Goal: Task Accomplishment & Management: Manage account settings

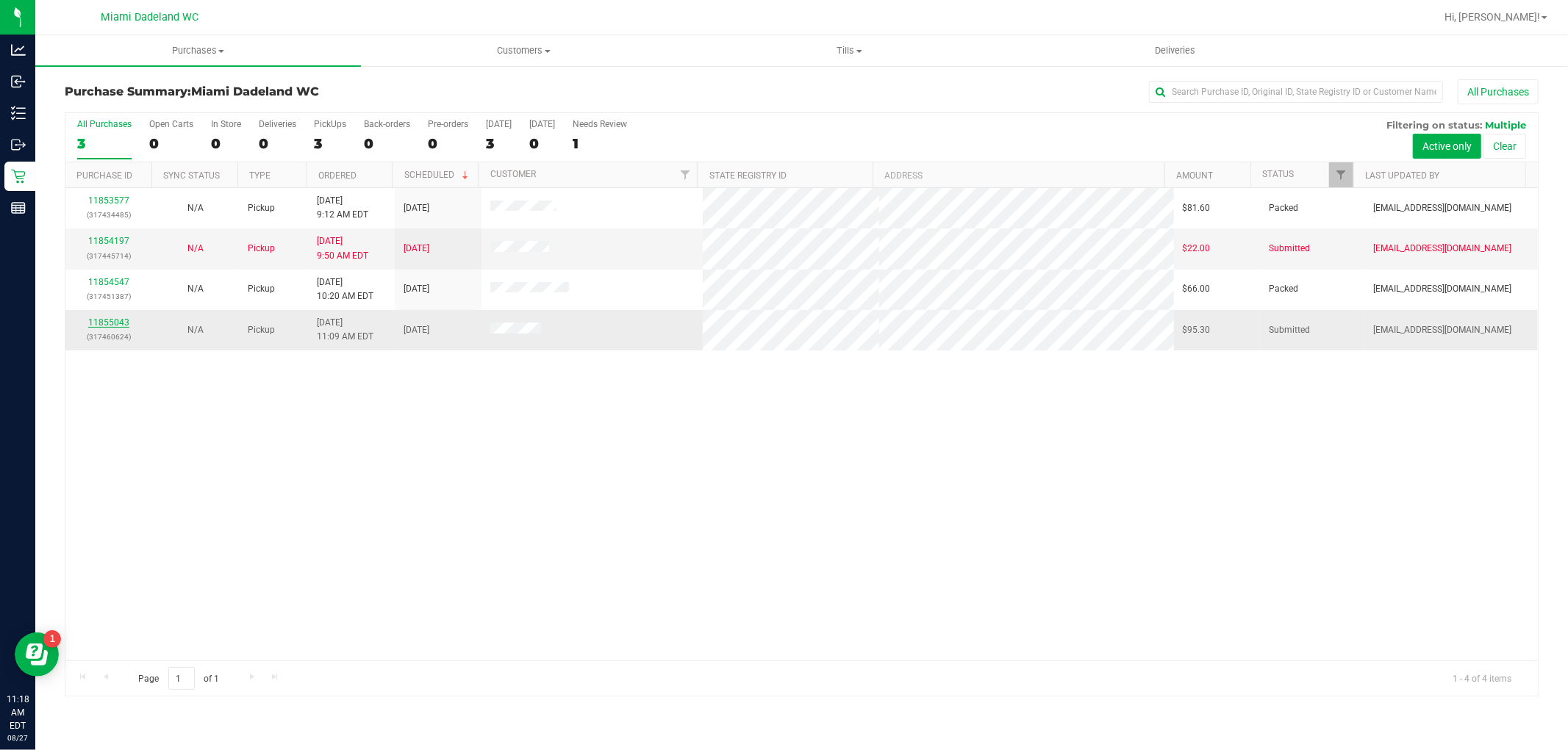
click at [115, 324] on link "11855043" at bounding box center [109, 322] width 41 height 11
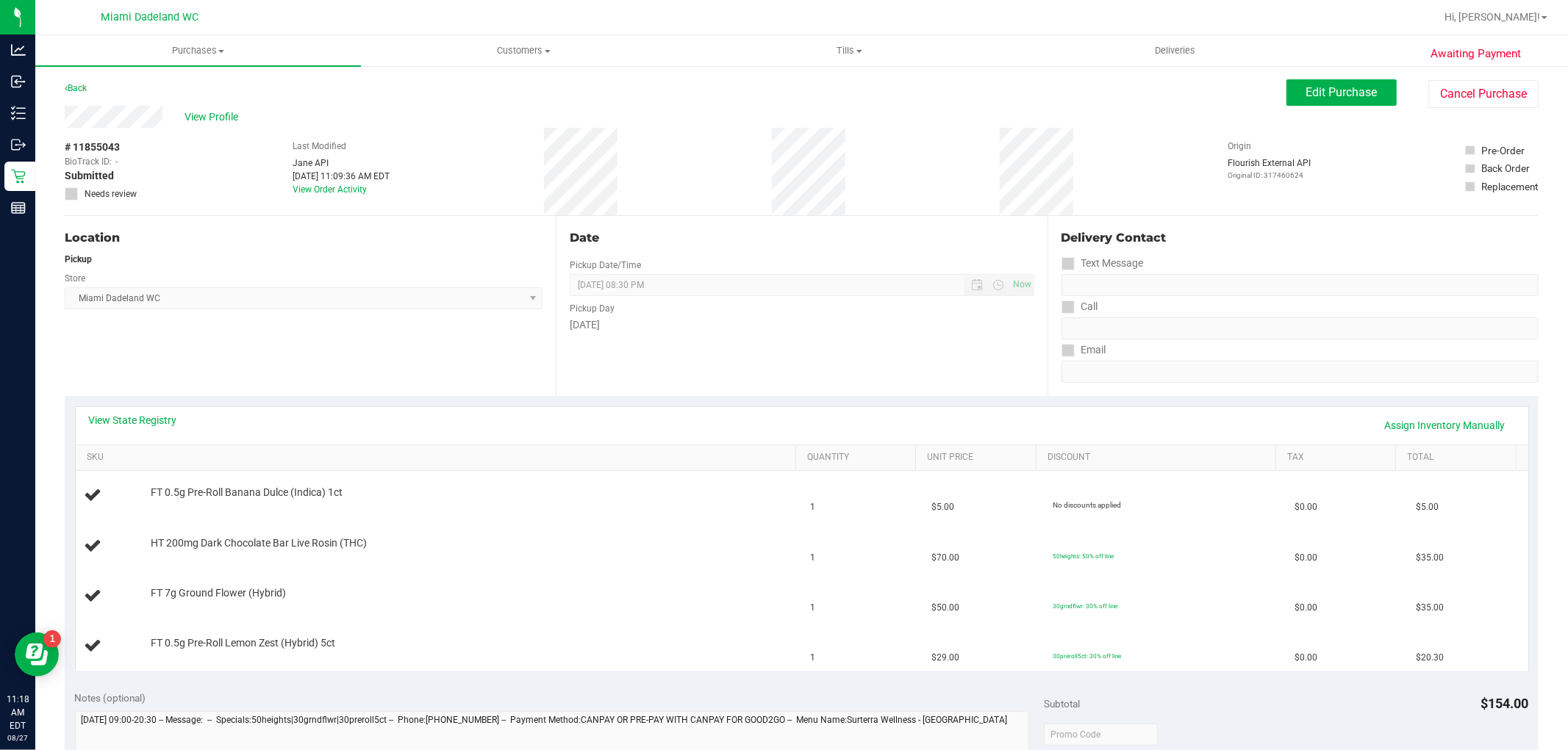
click at [244, 436] on div "View State Registry Assign Inventory Manually" at bounding box center [802, 425] width 1426 height 25
click at [223, 456] on link "SKU" at bounding box center [439, 457] width 704 height 11
click at [87, 451] on link "SKU" at bounding box center [439, 457] width 704 height 11
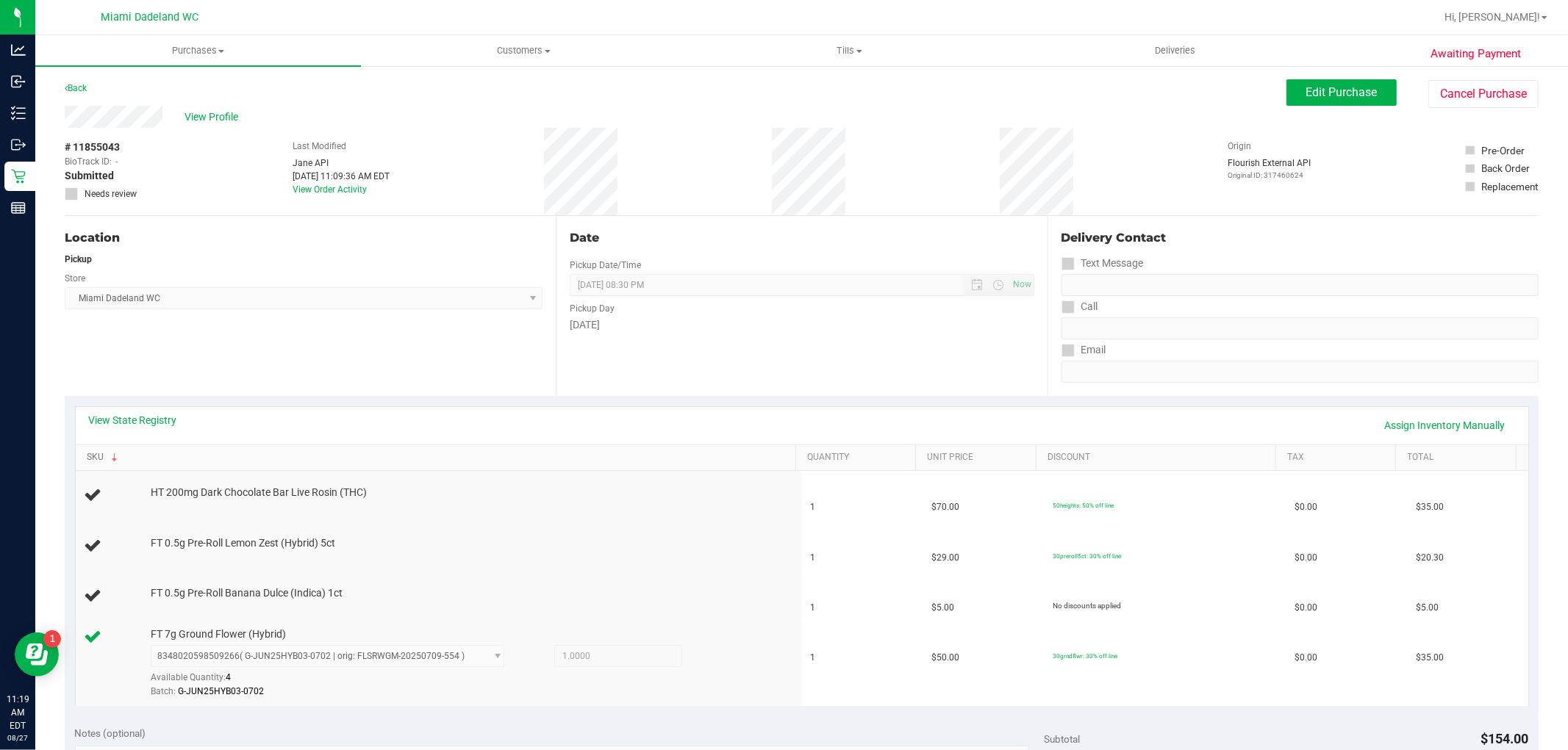
click at [87, 451] on link "SKU" at bounding box center [439, 457] width 704 height 11
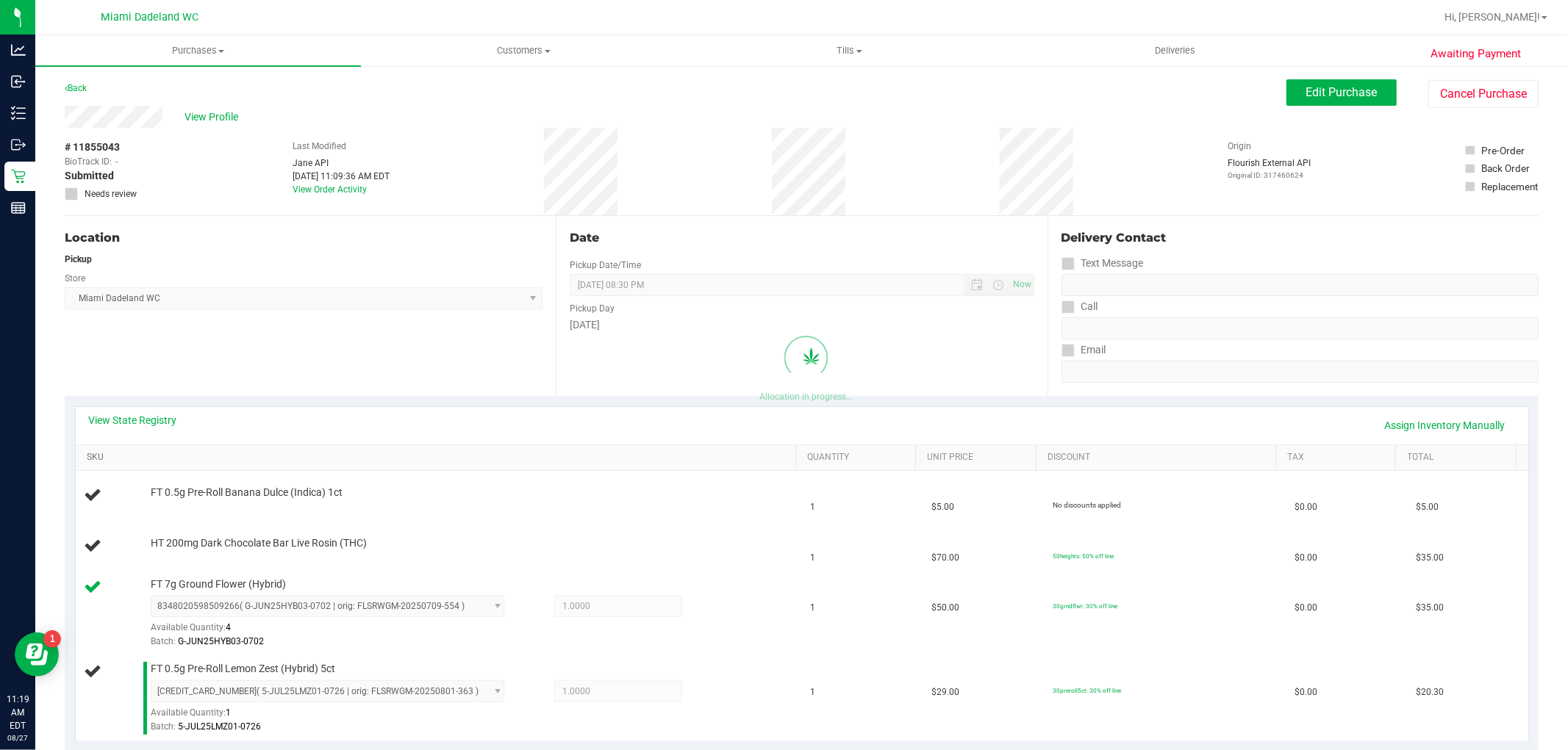
click at [87, 451] on link "SKU" at bounding box center [439, 457] width 704 height 11
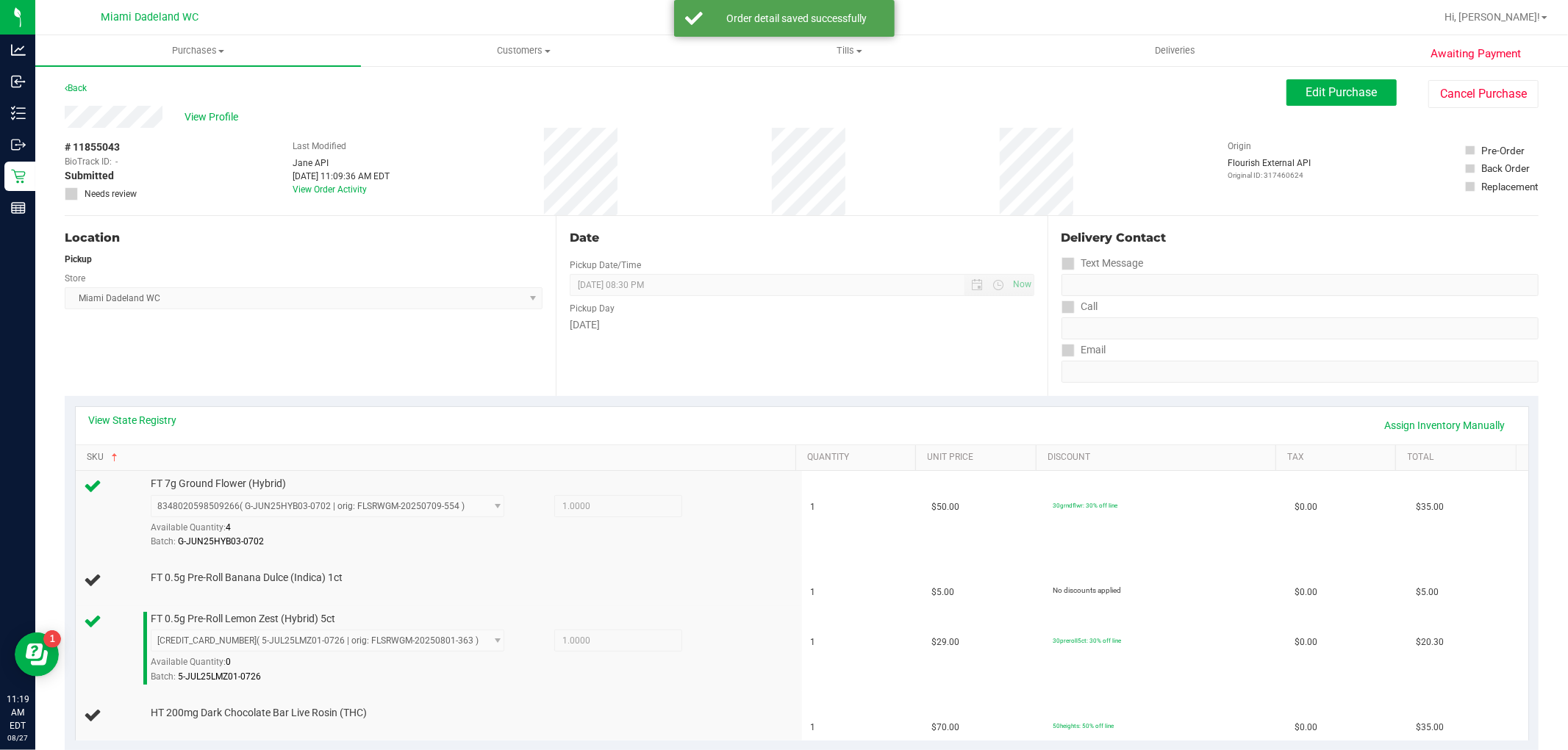
click at [87, 451] on link "SKU" at bounding box center [439, 457] width 704 height 11
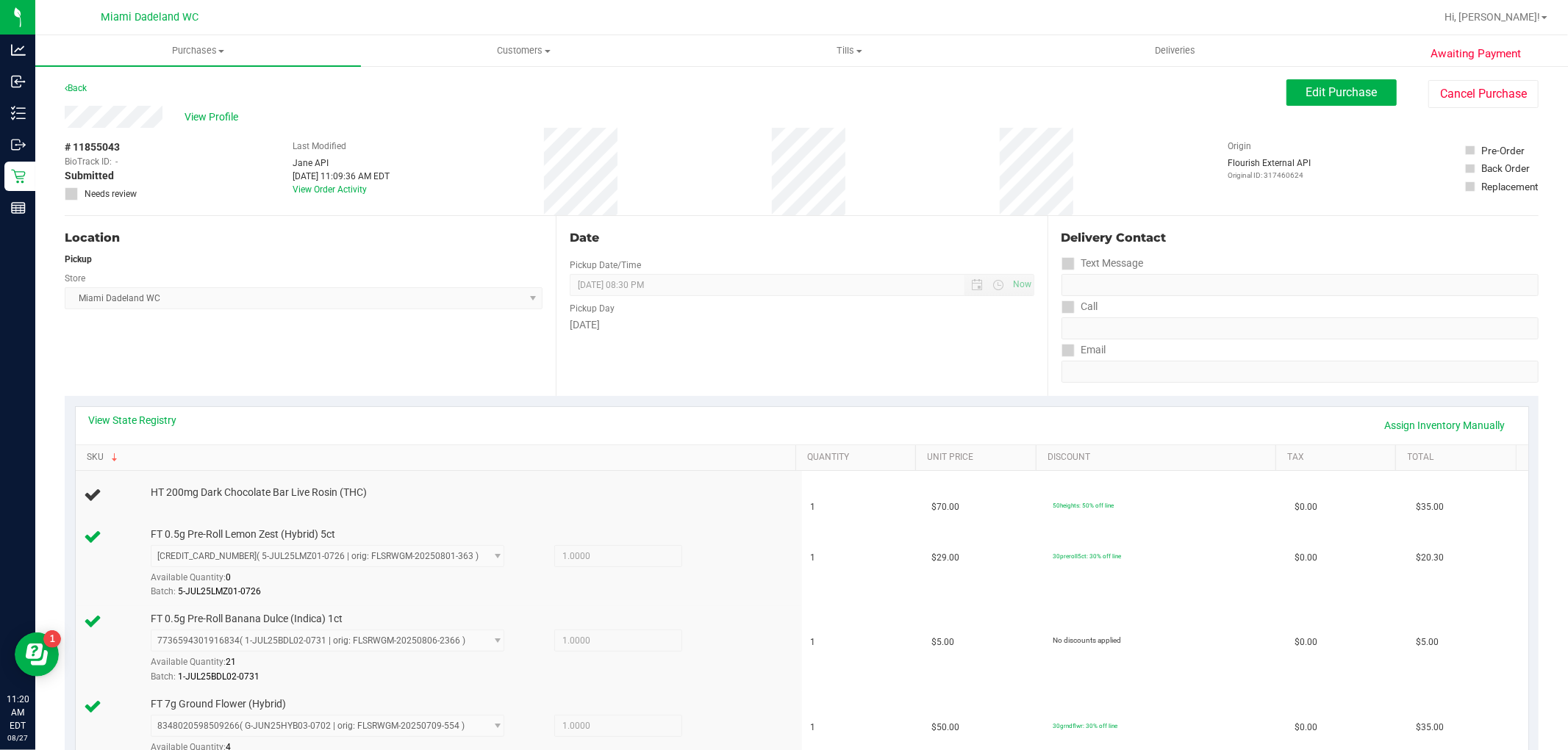
click at [87, 451] on link "SKU" at bounding box center [439, 457] width 704 height 11
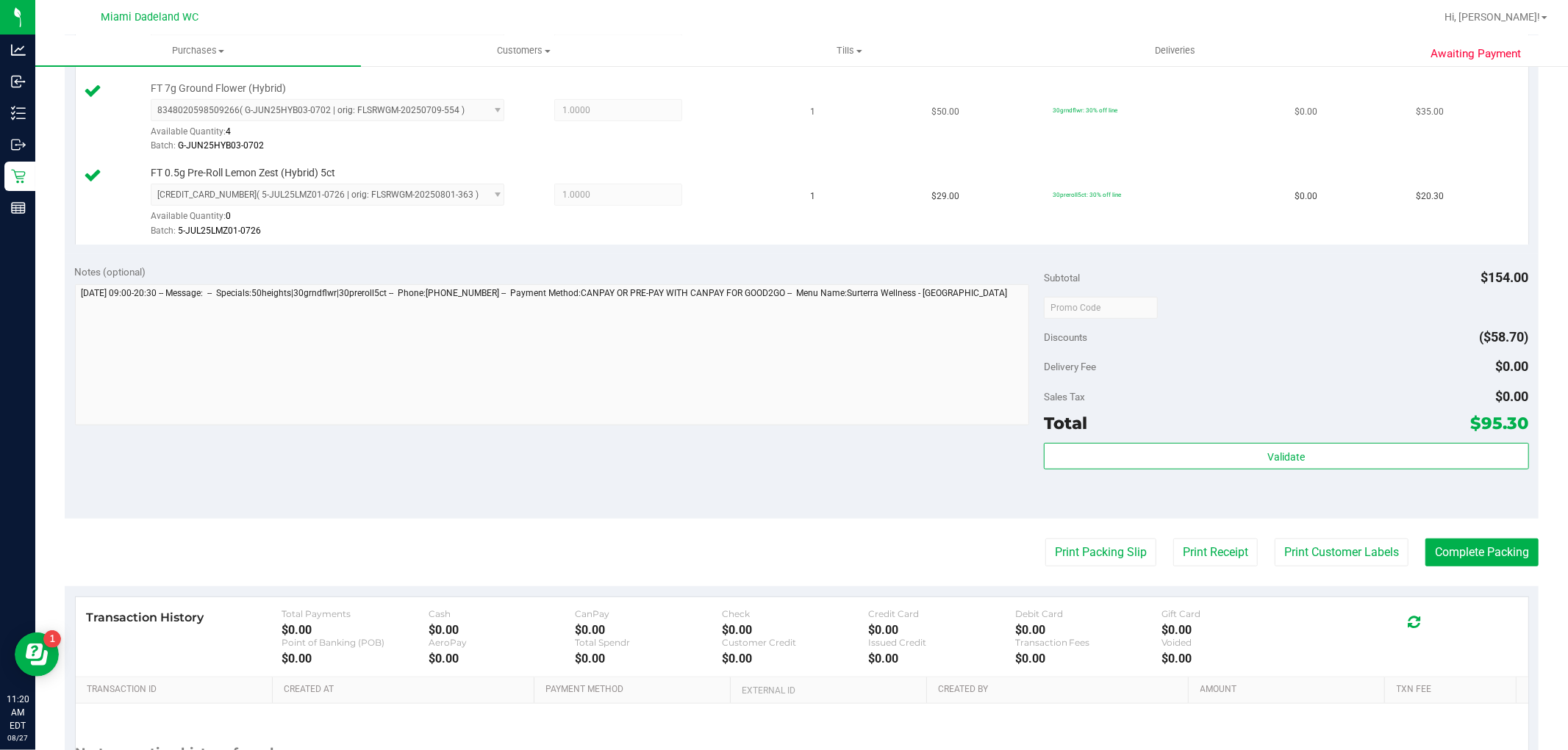
scroll to position [707, 0]
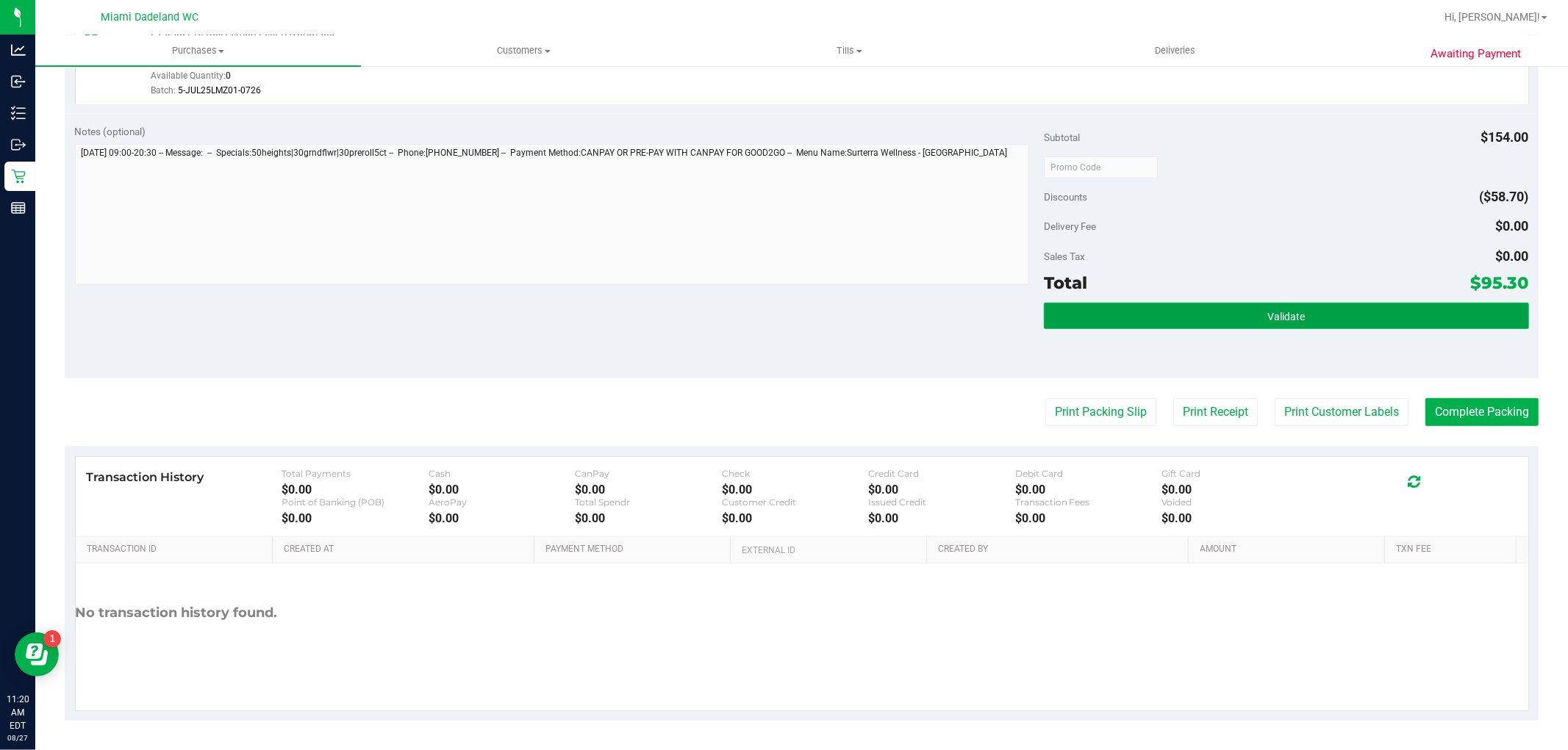
click at [1296, 313] on button "Validate" at bounding box center [1286, 316] width 484 height 26
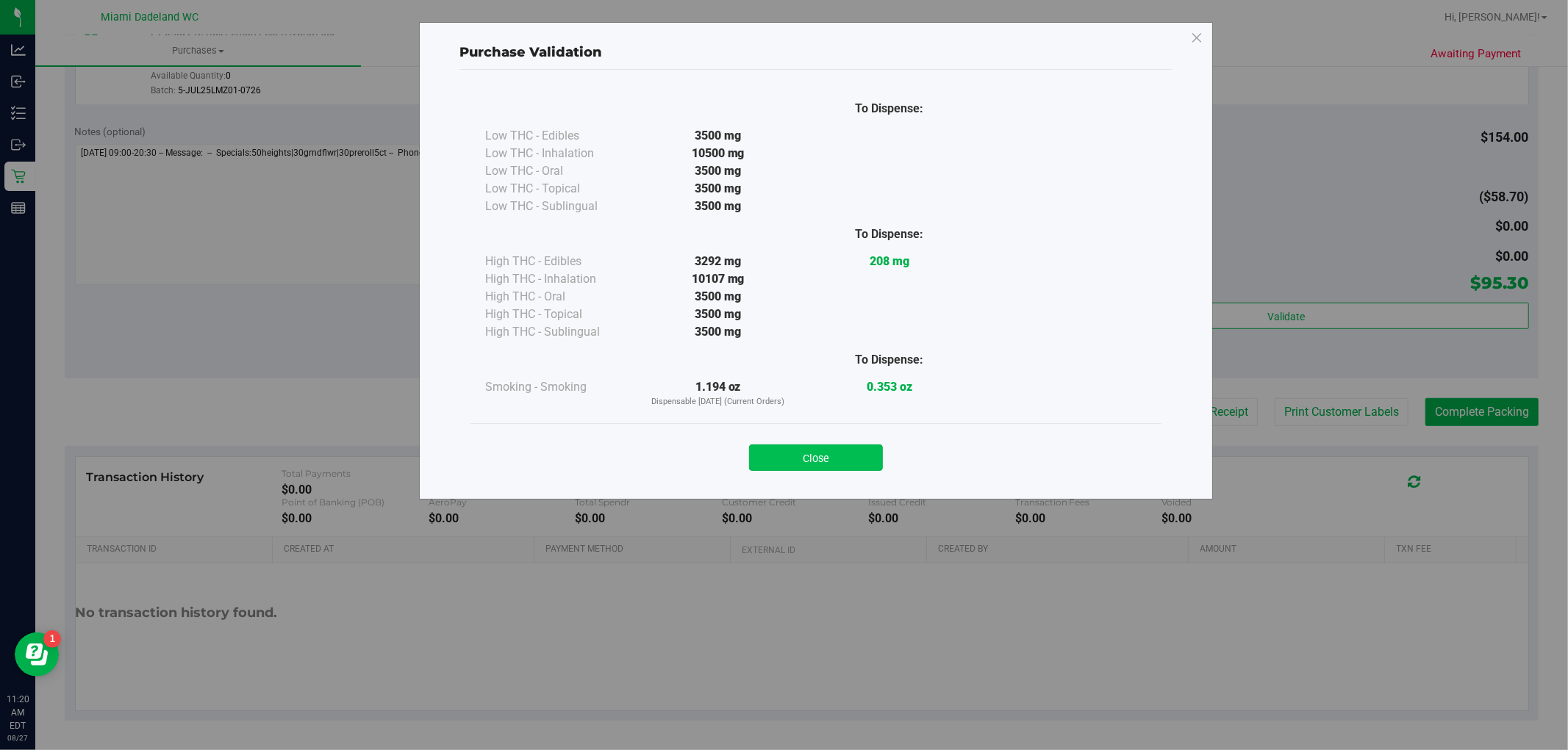
click at [847, 465] on button "Close" at bounding box center [815, 457] width 133 height 26
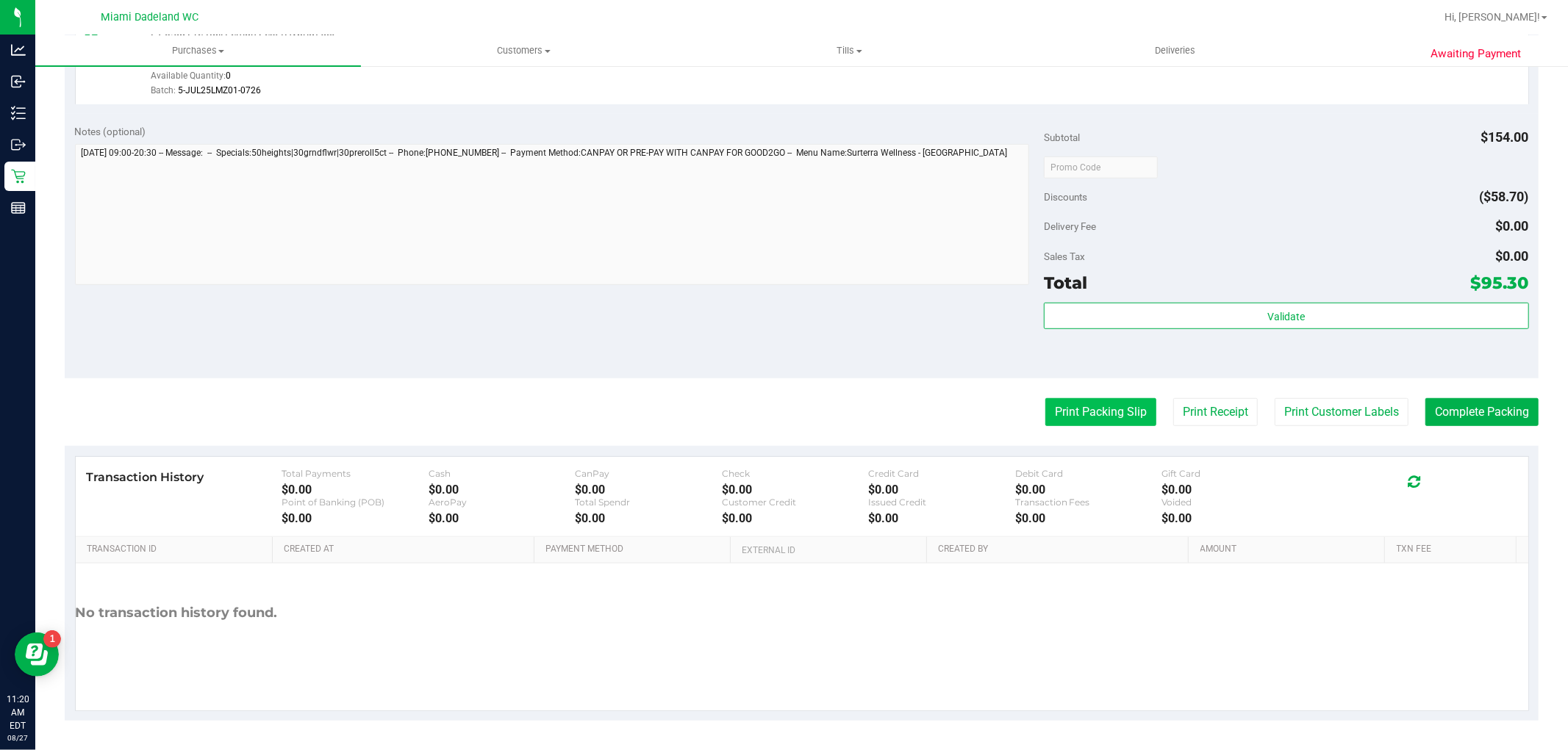
click at [1077, 413] on button "Print Packing Slip" at bounding box center [1101, 412] width 111 height 28
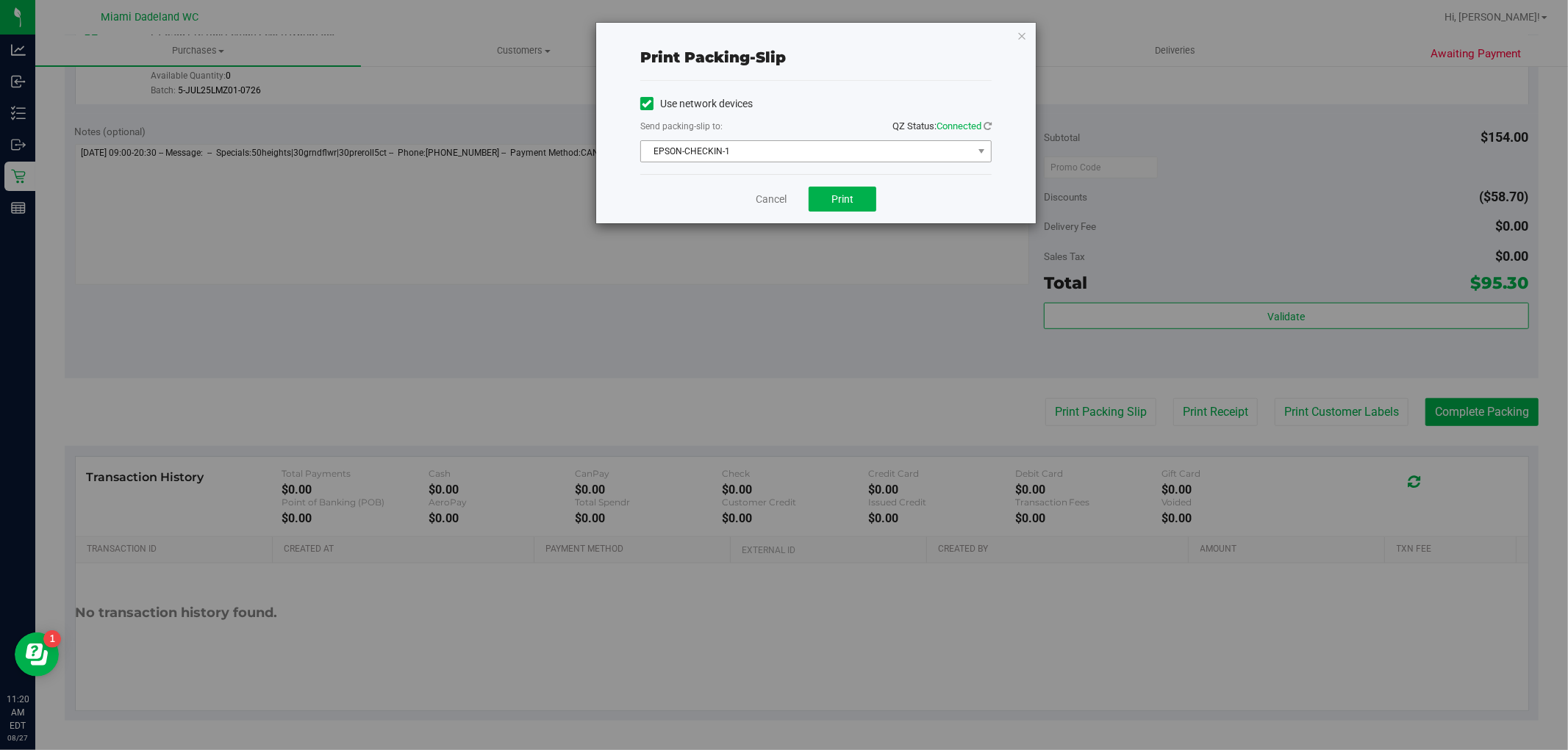
click at [912, 155] on span "EPSON-CHECKIN-1" at bounding box center [806, 150] width 331 height 20
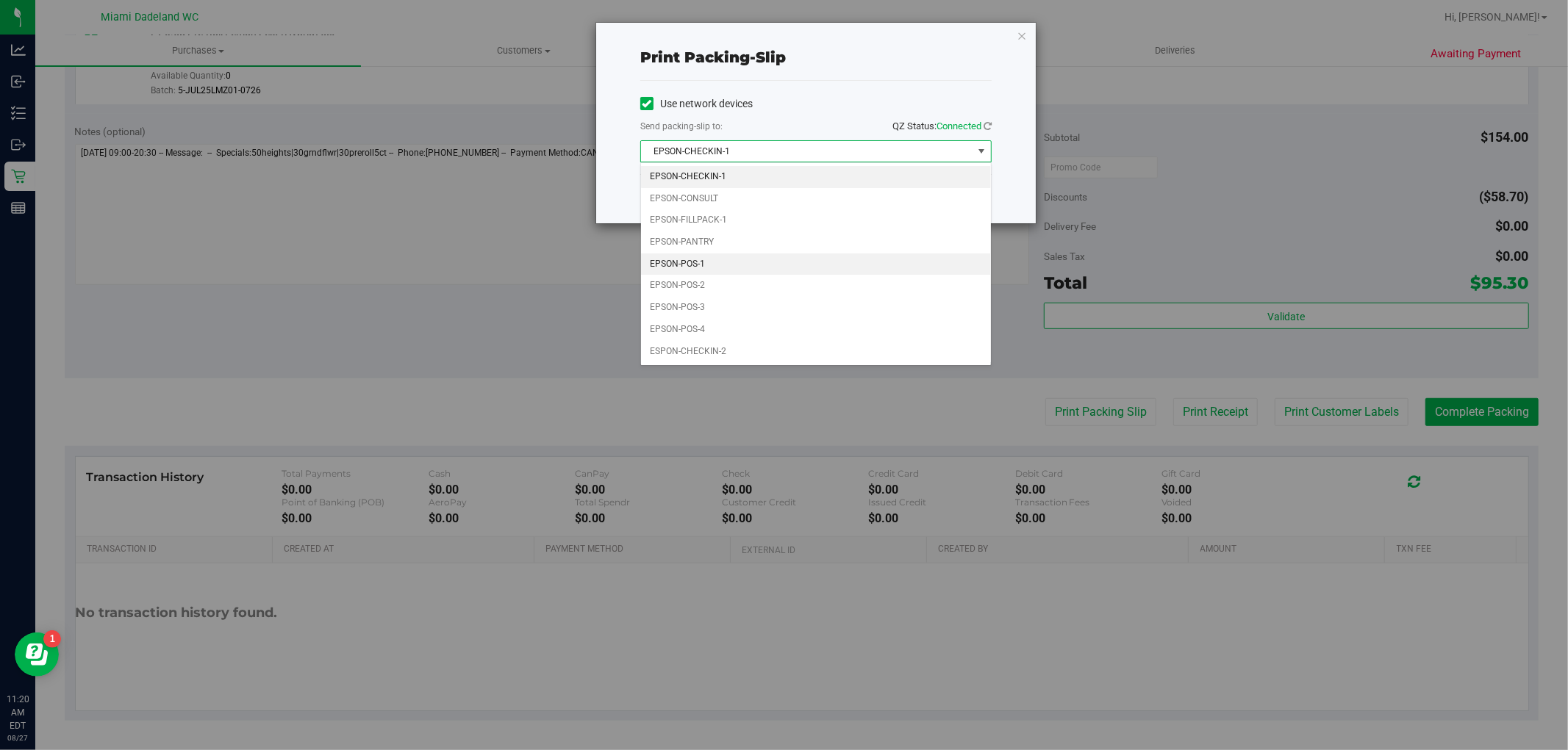
click at [718, 260] on li "EPSON-POS-1" at bounding box center [816, 264] width 350 height 22
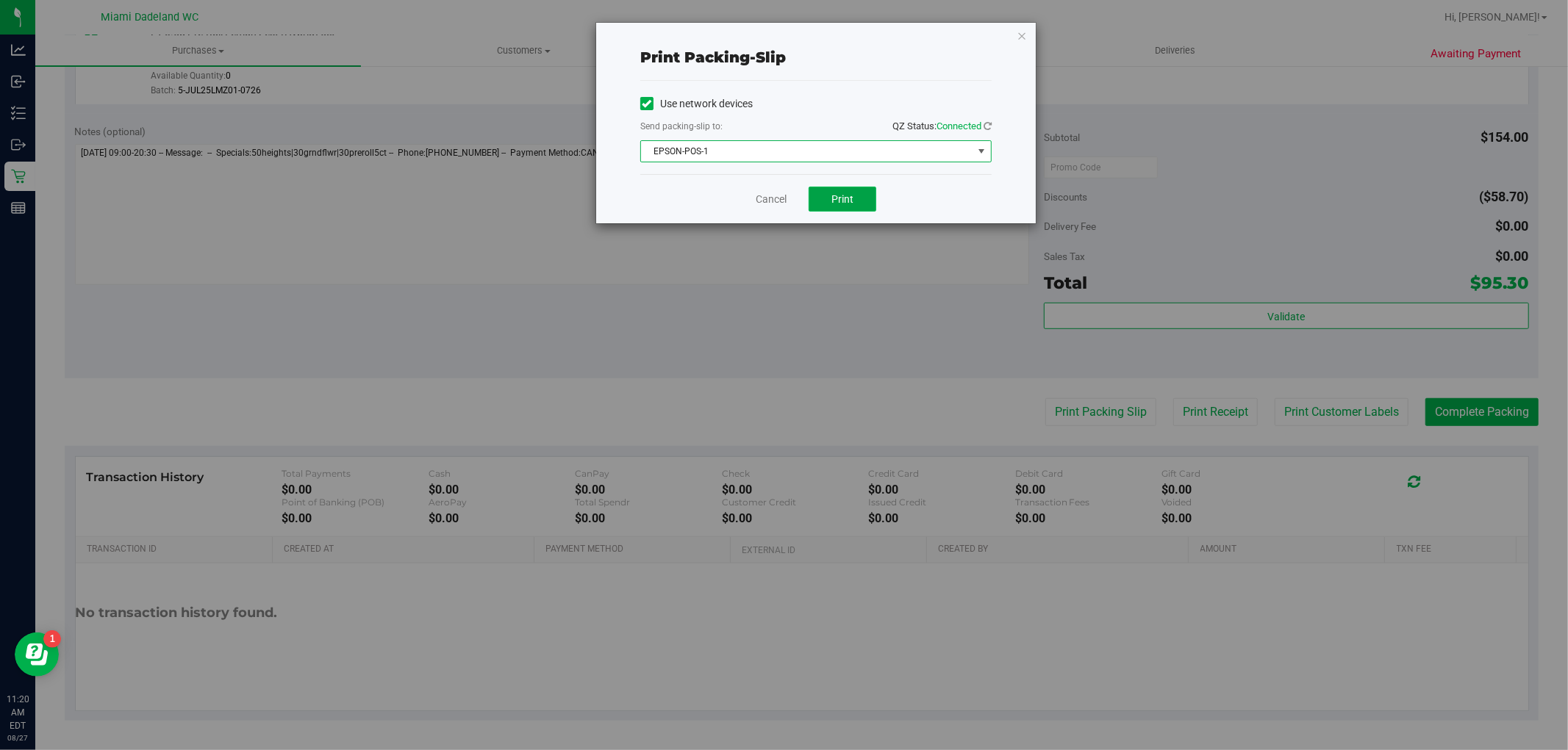
click at [853, 195] on span "Print" at bounding box center [842, 199] width 22 height 11
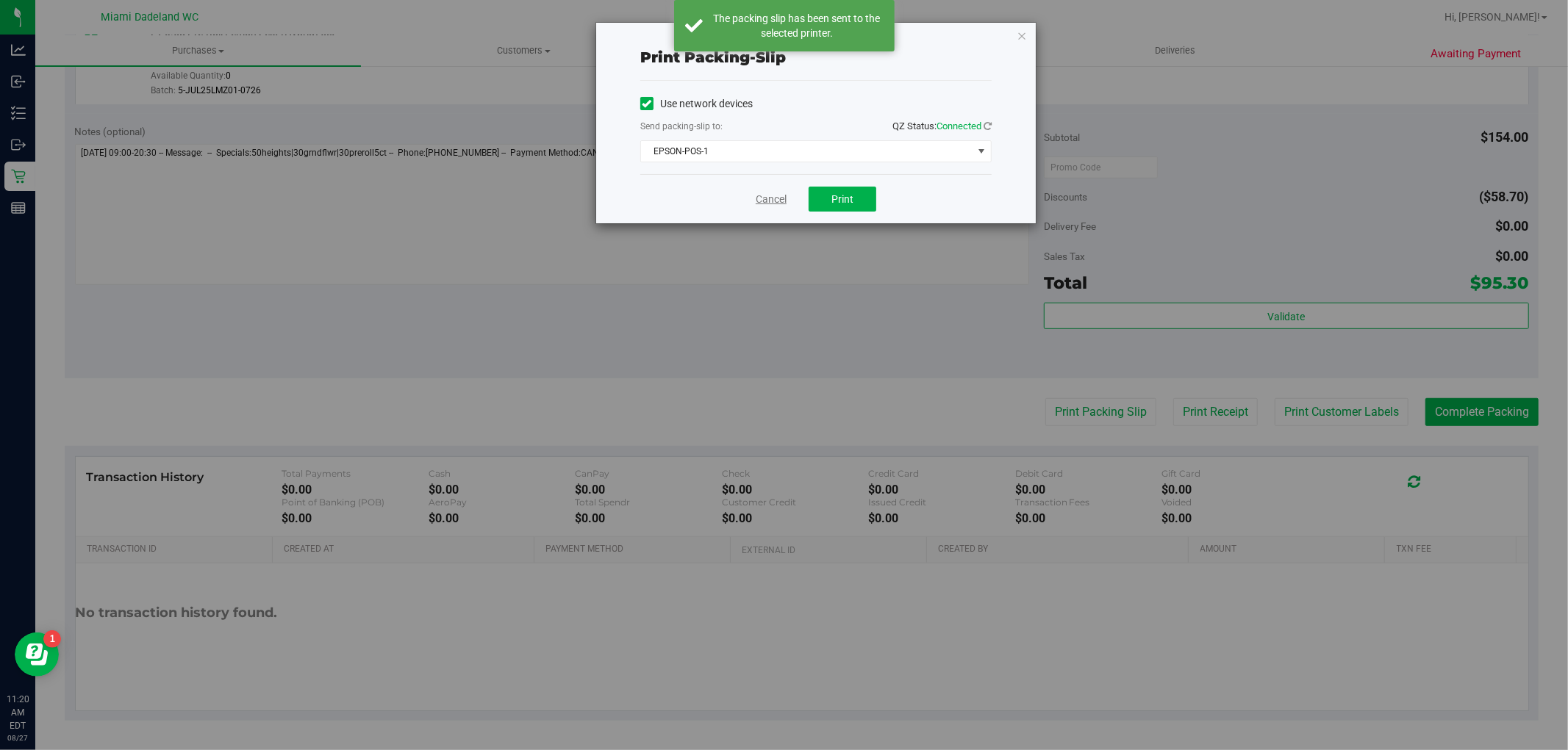
click at [766, 204] on link "Cancel" at bounding box center [771, 199] width 31 height 16
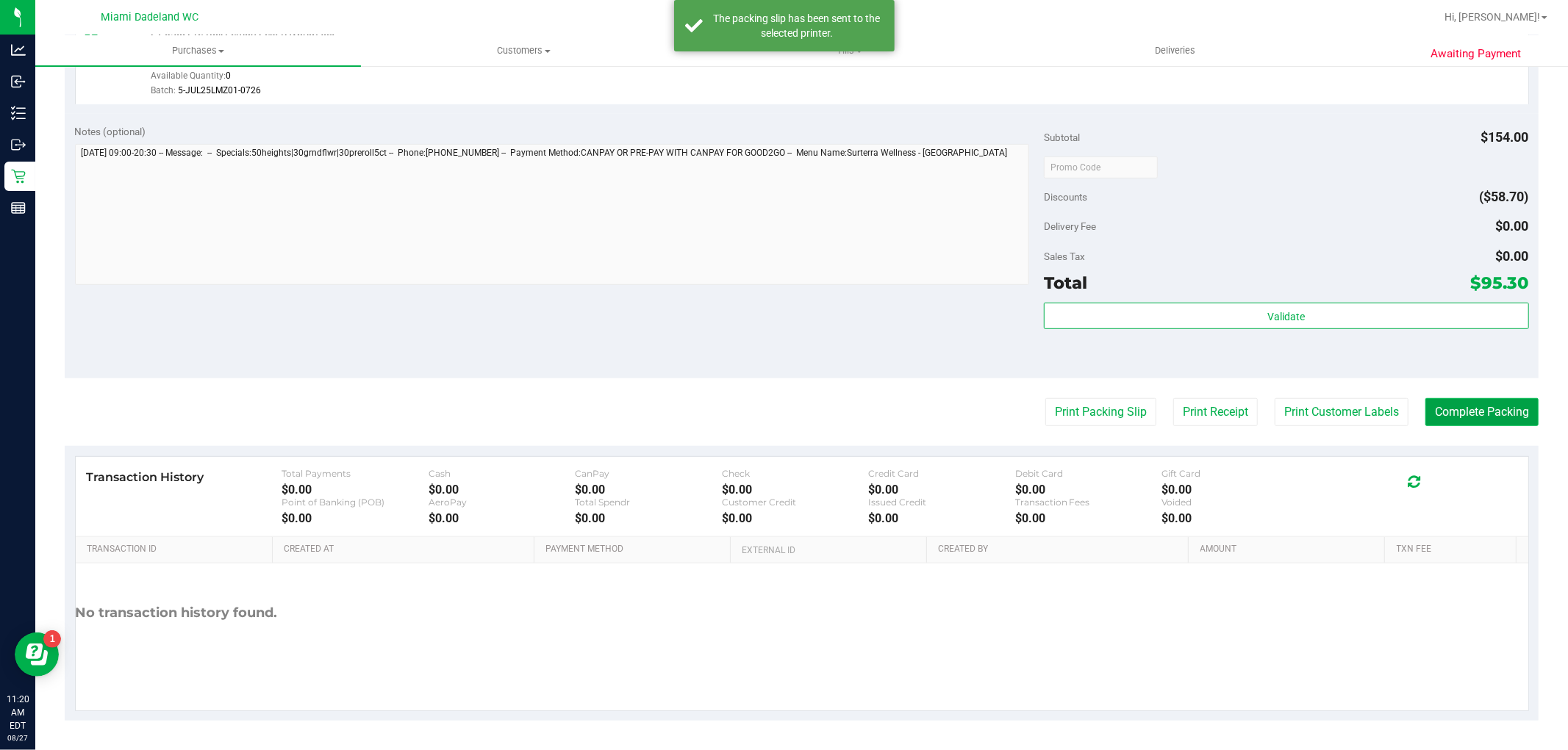
click at [1475, 415] on button "Complete Packing" at bounding box center [1481, 412] width 113 height 28
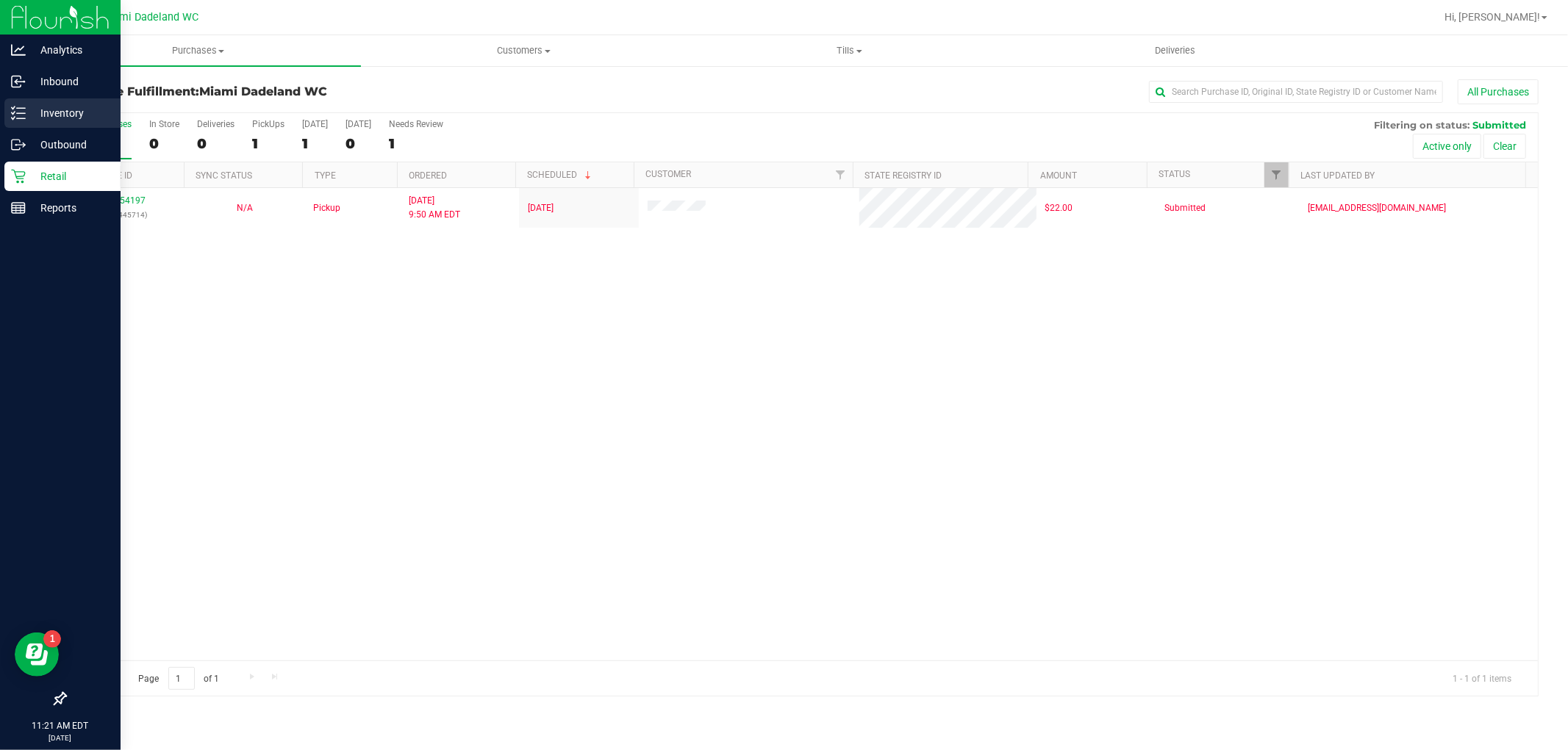
click at [83, 101] on div "Inventory" at bounding box center [62, 113] width 116 height 29
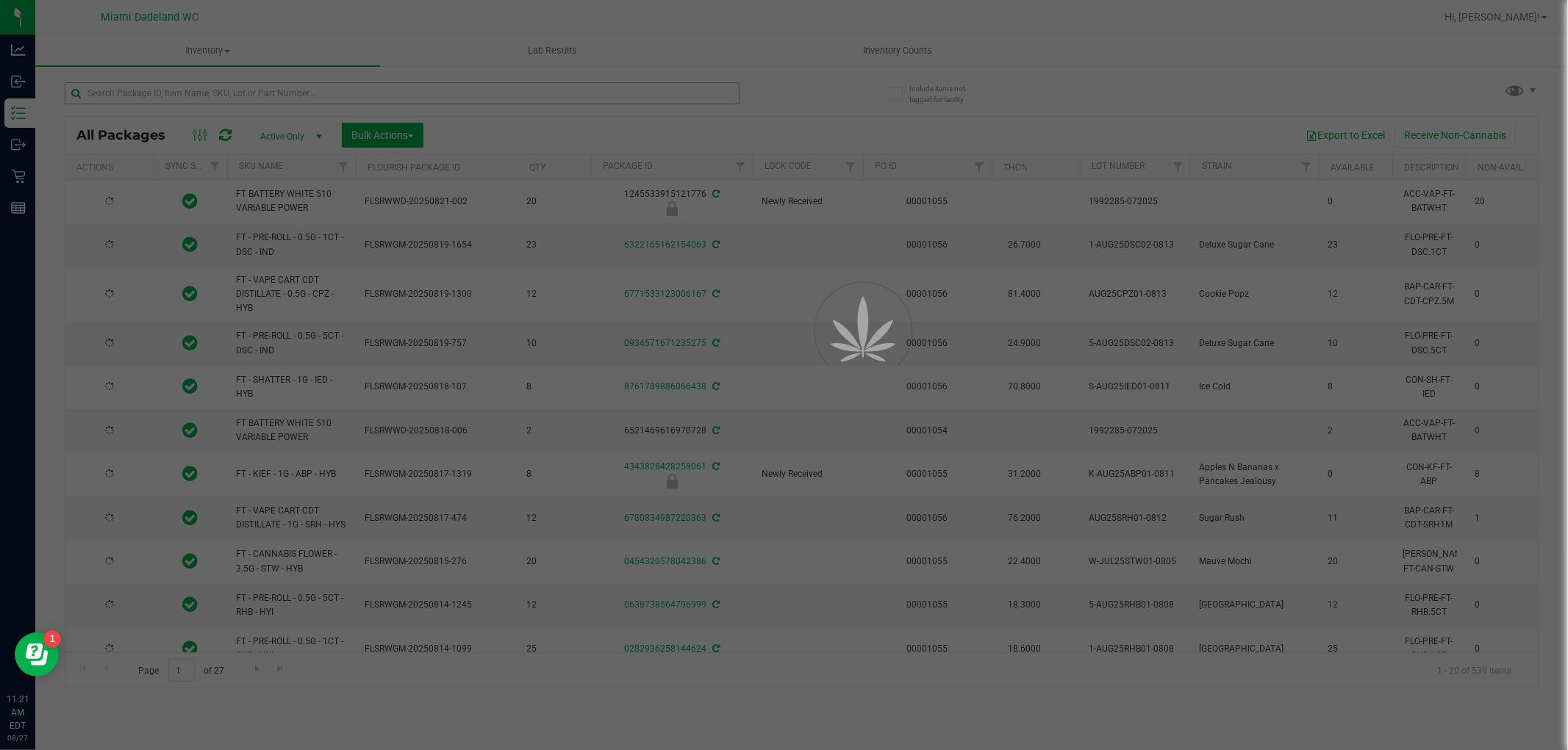
click at [336, 85] on div at bounding box center [784, 375] width 1568 height 750
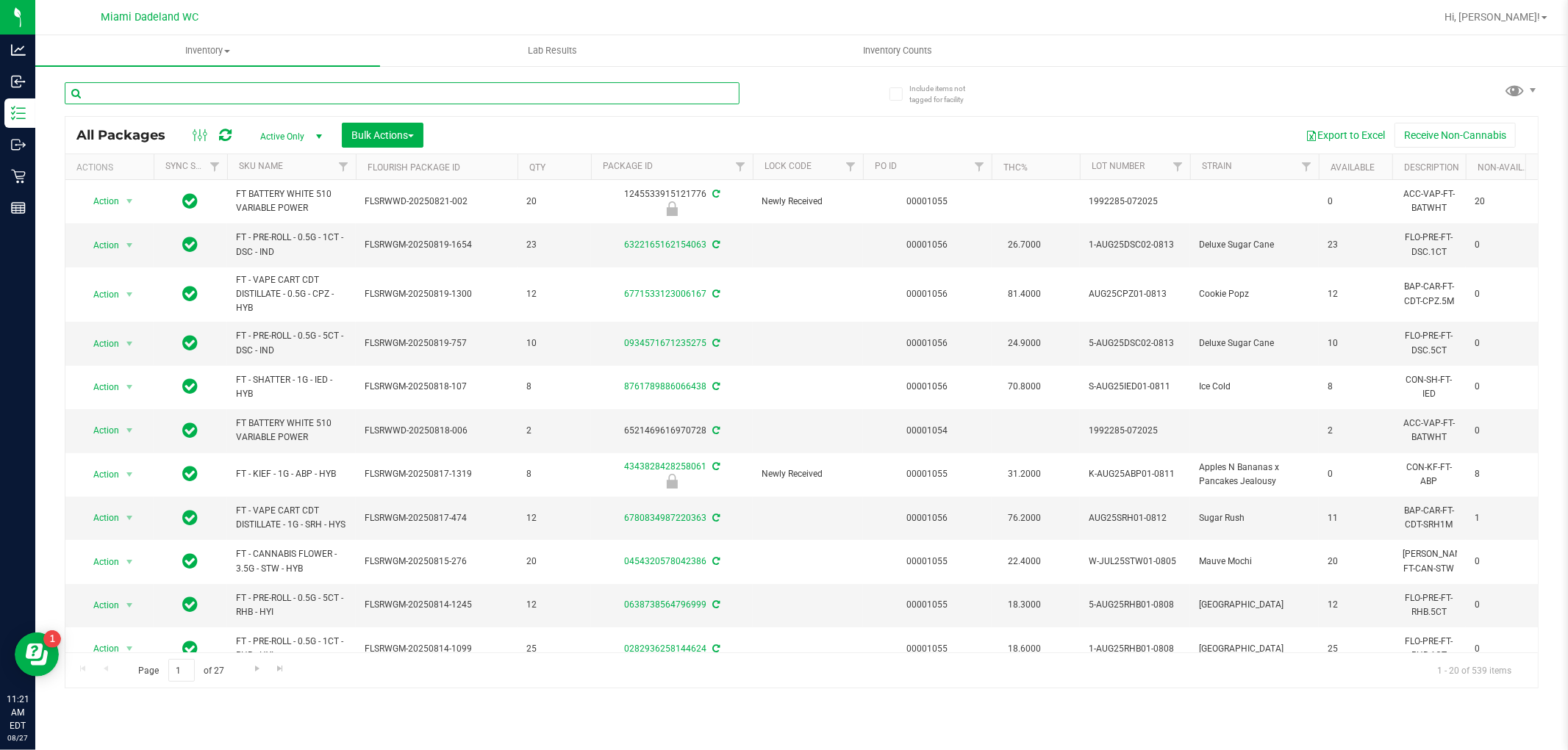
click at [341, 96] on input "text" at bounding box center [402, 93] width 674 height 22
type input "lmz"
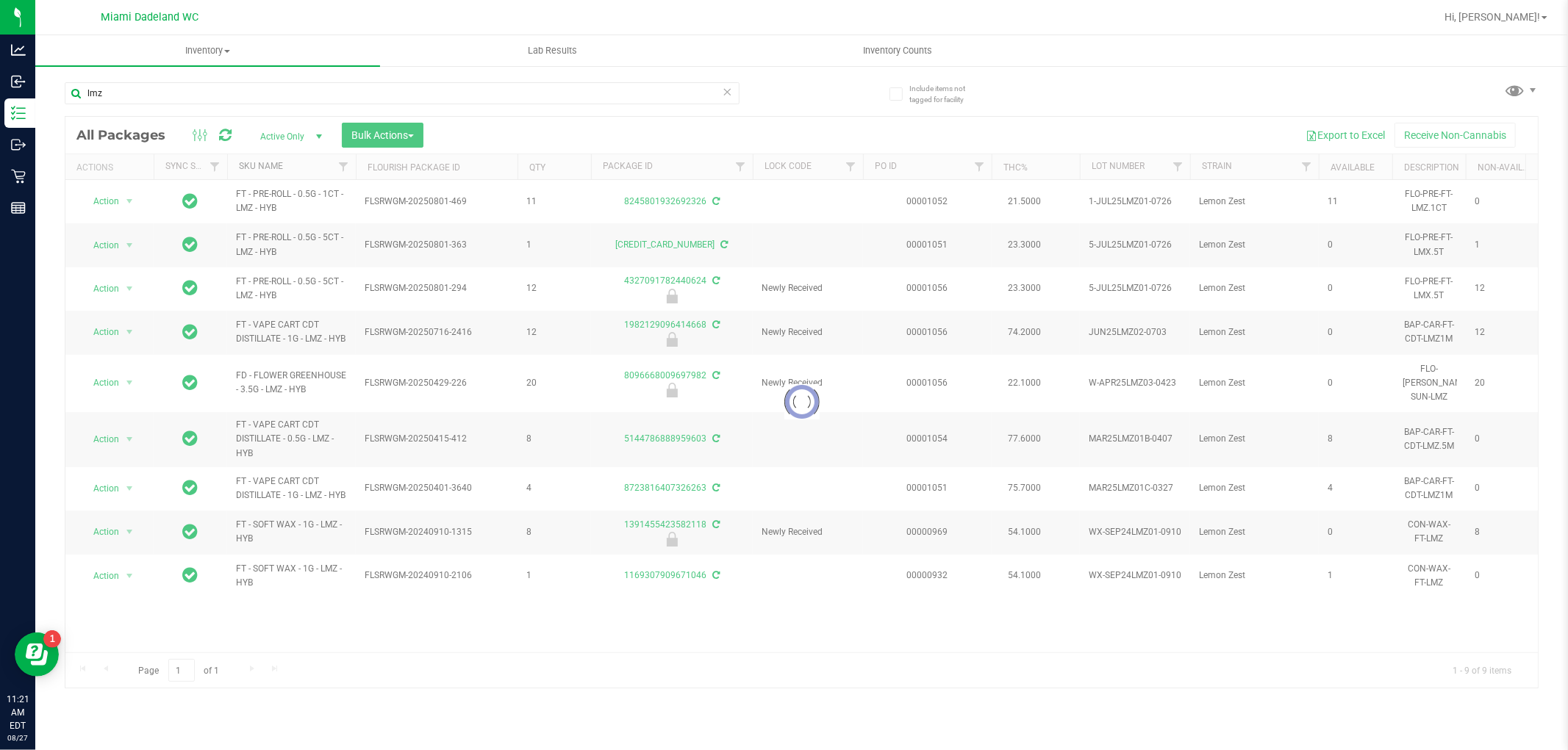
click at [272, 167] on link "SKU Name" at bounding box center [261, 166] width 44 height 11
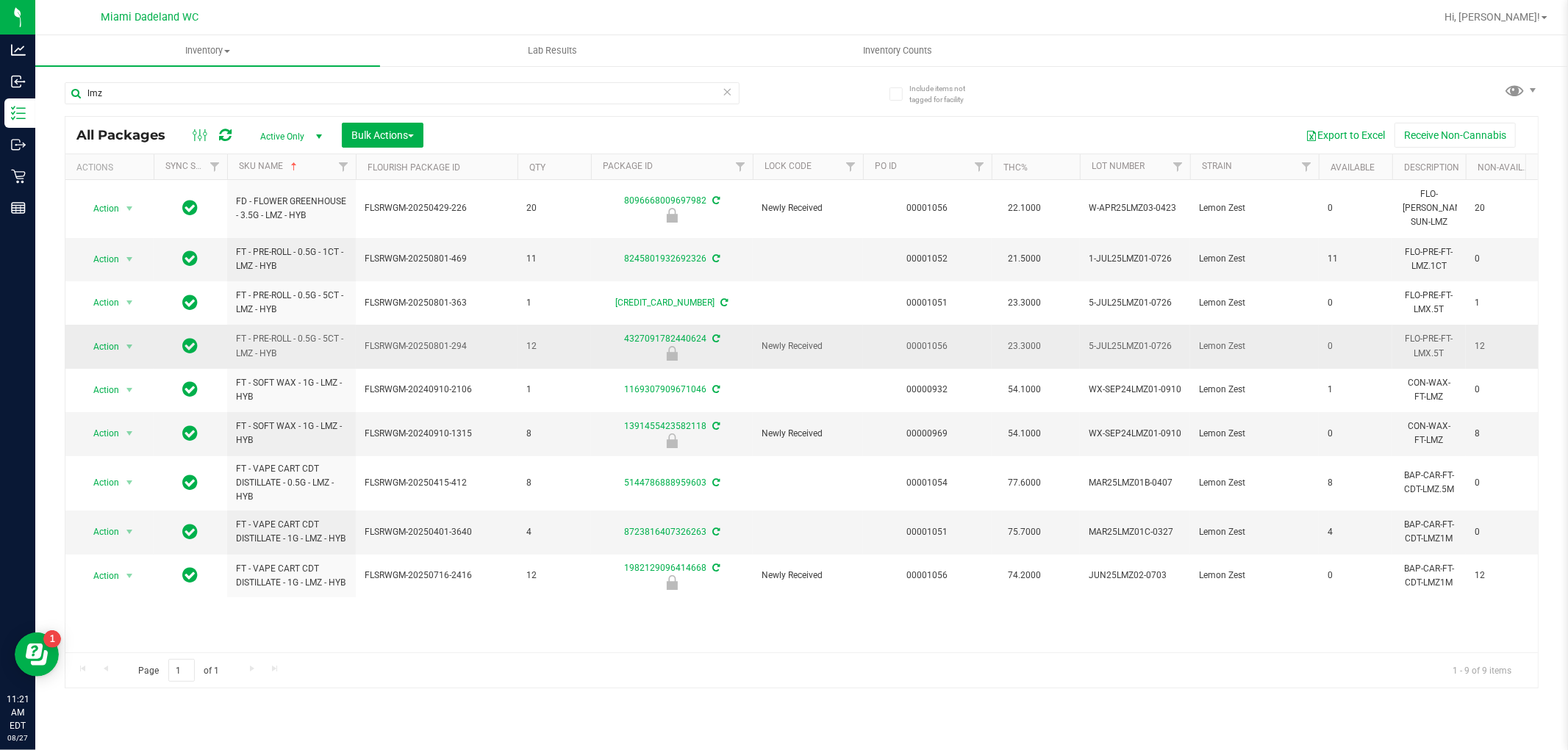
click at [97, 336] on span "Action" at bounding box center [100, 346] width 39 height 20
click at [133, 505] on li "Unlock package" at bounding box center [128, 506] width 94 height 22
